Goal: Manage account settings

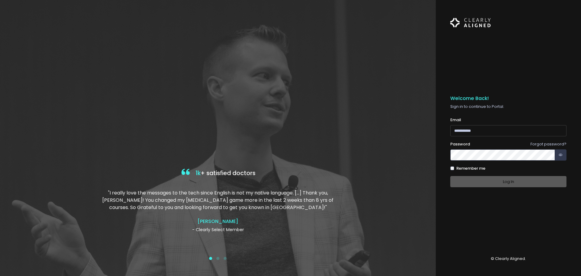
click at [512, 134] on input "email" at bounding box center [508, 130] width 116 height 11
click at [512, 132] on input "email" at bounding box center [508, 130] width 116 height 11
type input "**********"
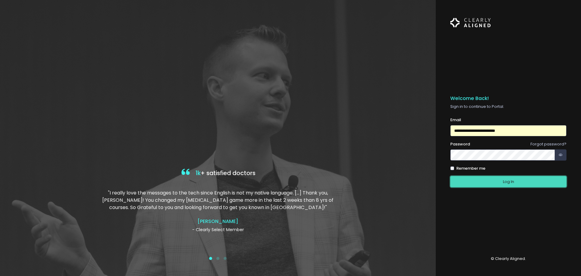
click at [516, 183] on button "Log In" at bounding box center [508, 181] width 116 height 11
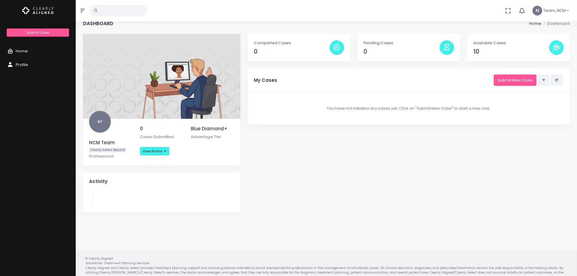
scroll to position [18, 0]
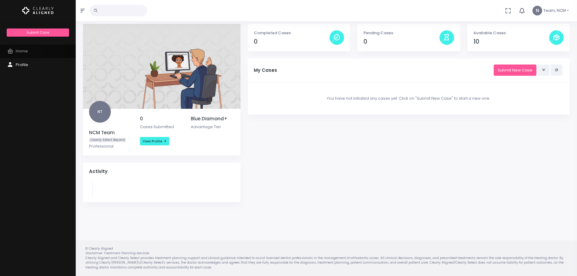
click at [27, 51] on span "Home" at bounding box center [22, 51] width 12 height 6
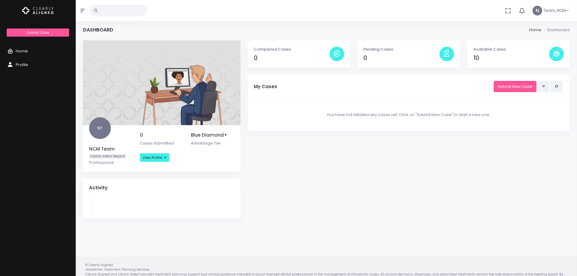
scroll to position [0, 0]
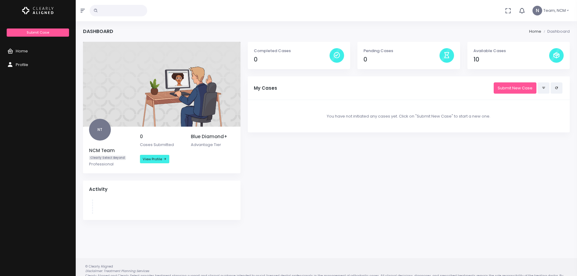
click at [558, 13] on span "Team, NCM" at bounding box center [554, 11] width 22 height 6
click at [489, 17] on div "No data found, change terms and search again... N Team, NCM Profile Sign Out" at bounding box center [288, 10] width 577 height 21
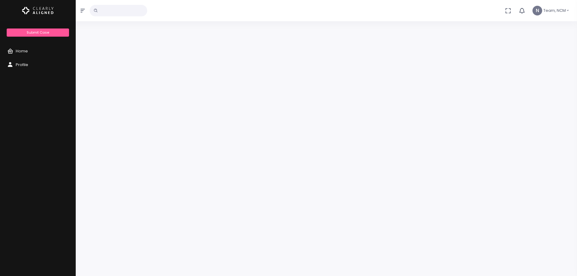
click at [552, 12] on span "Team, NCM" at bounding box center [554, 11] width 22 height 6
click at [544, 30] on span "Profile" at bounding box center [544, 28] width 12 height 6
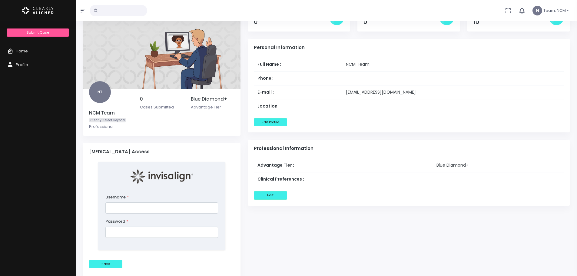
scroll to position [23, 0]
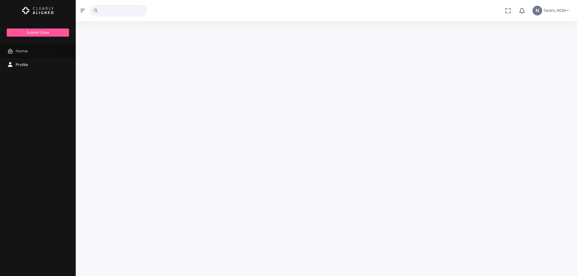
click at [20, 50] on span "Home" at bounding box center [22, 51] width 12 height 6
click at [556, 9] on span "Team, NCM" at bounding box center [554, 11] width 22 height 6
click at [553, 10] on span "Team, NCM" at bounding box center [554, 11] width 22 height 6
click at [564, 10] on span "Team, NCM" at bounding box center [554, 11] width 22 height 6
